Goal: Task Accomplishment & Management: Manage account settings

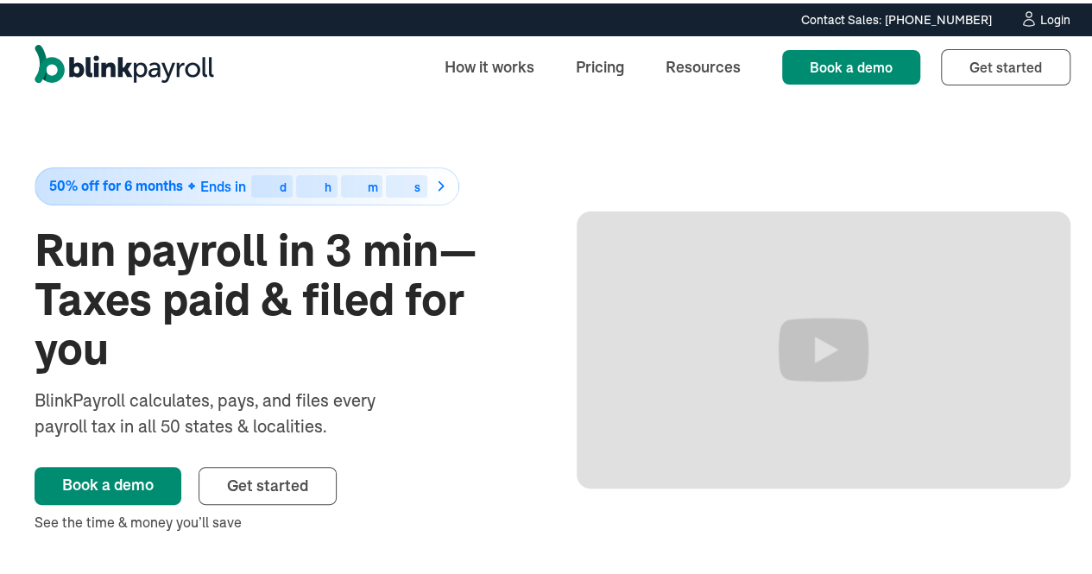
click at [1044, 8] on link "Login" at bounding box center [1045, 16] width 51 height 19
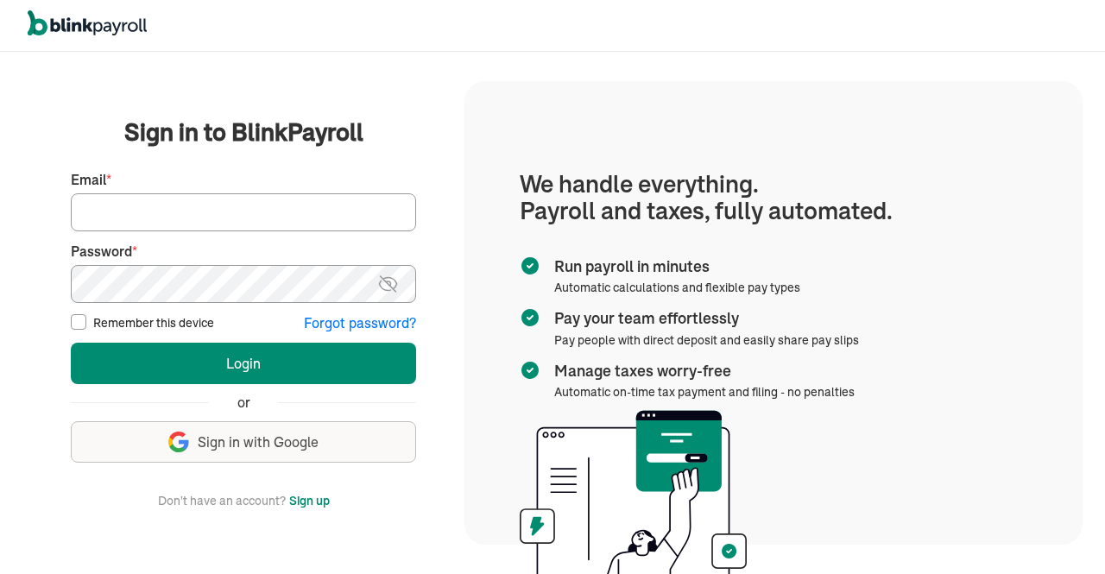
click at [173, 202] on input "Email *" at bounding box center [243, 212] width 345 height 38
type input "i"
type input "hr@vertonsolutions.com"
click at [382, 282] on img at bounding box center [388, 284] width 22 height 21
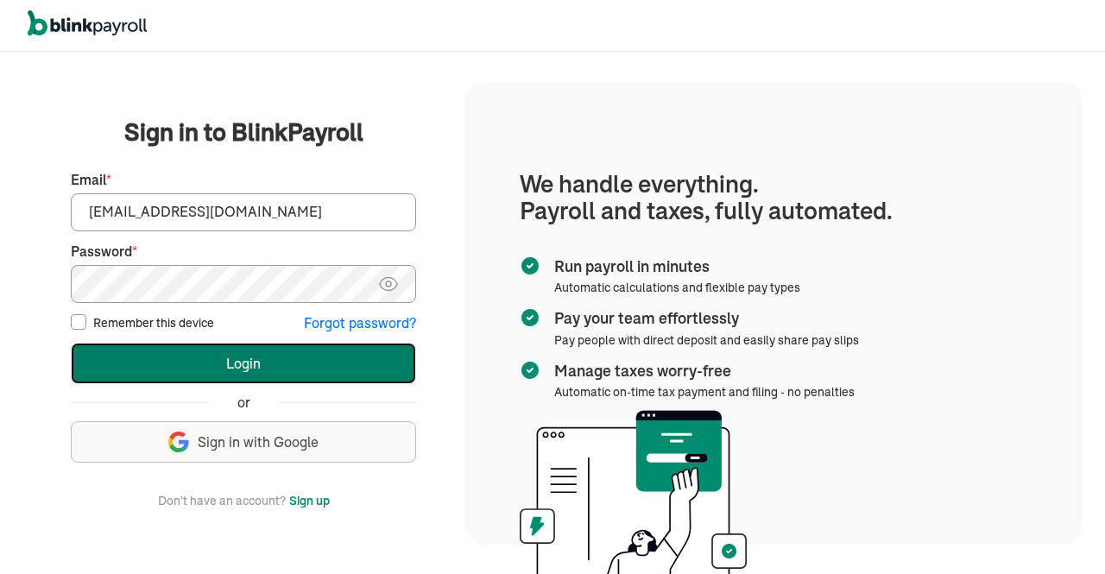
click at [205, 371] on button "Login" at bounding box center [243, 363] width 345 height 41
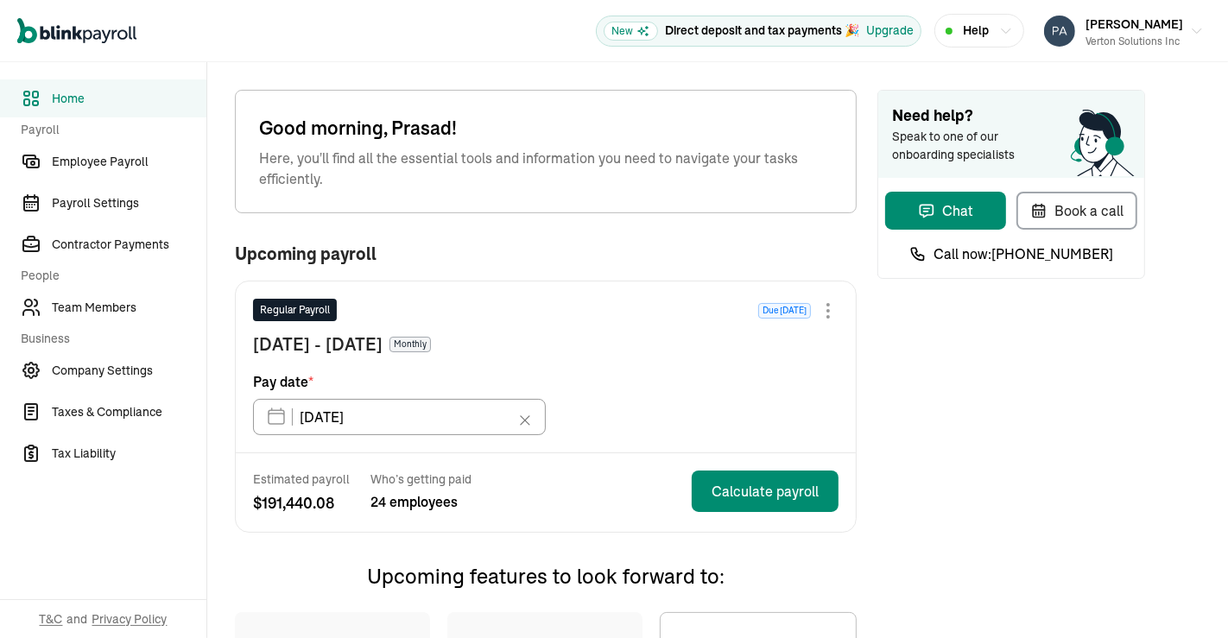
click at [66, 98] on span "Home" at bounding box center [129, 99] width 155 height 18
click at [83, 315] on span "Team Members" at bounding box center [129, 308] width 155 height 18
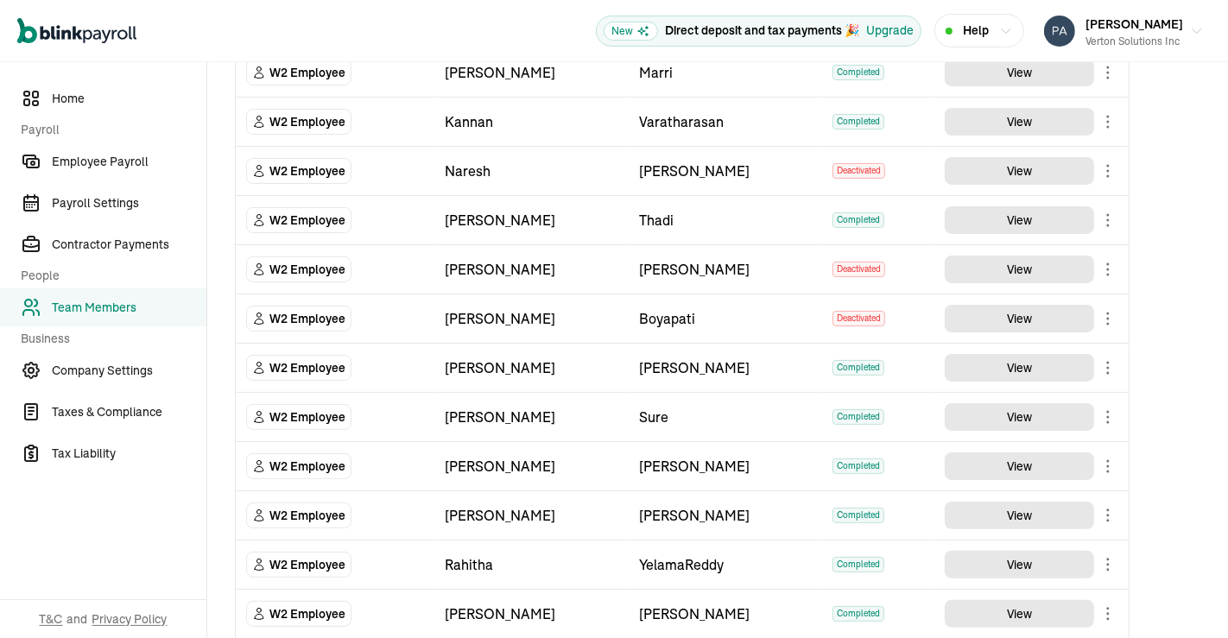
scroll to position [344, 0]
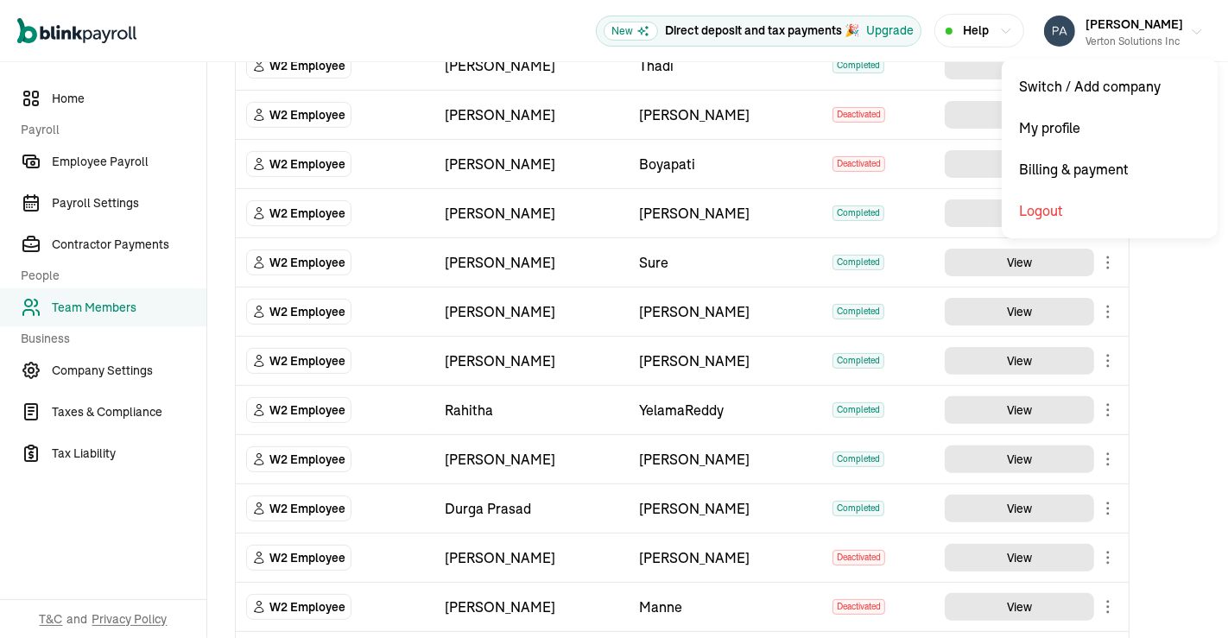
click at [1190, 34] on icon "button" at bounding box center [1197, 32] width 14 height 14
